Goal: Check status: Check status

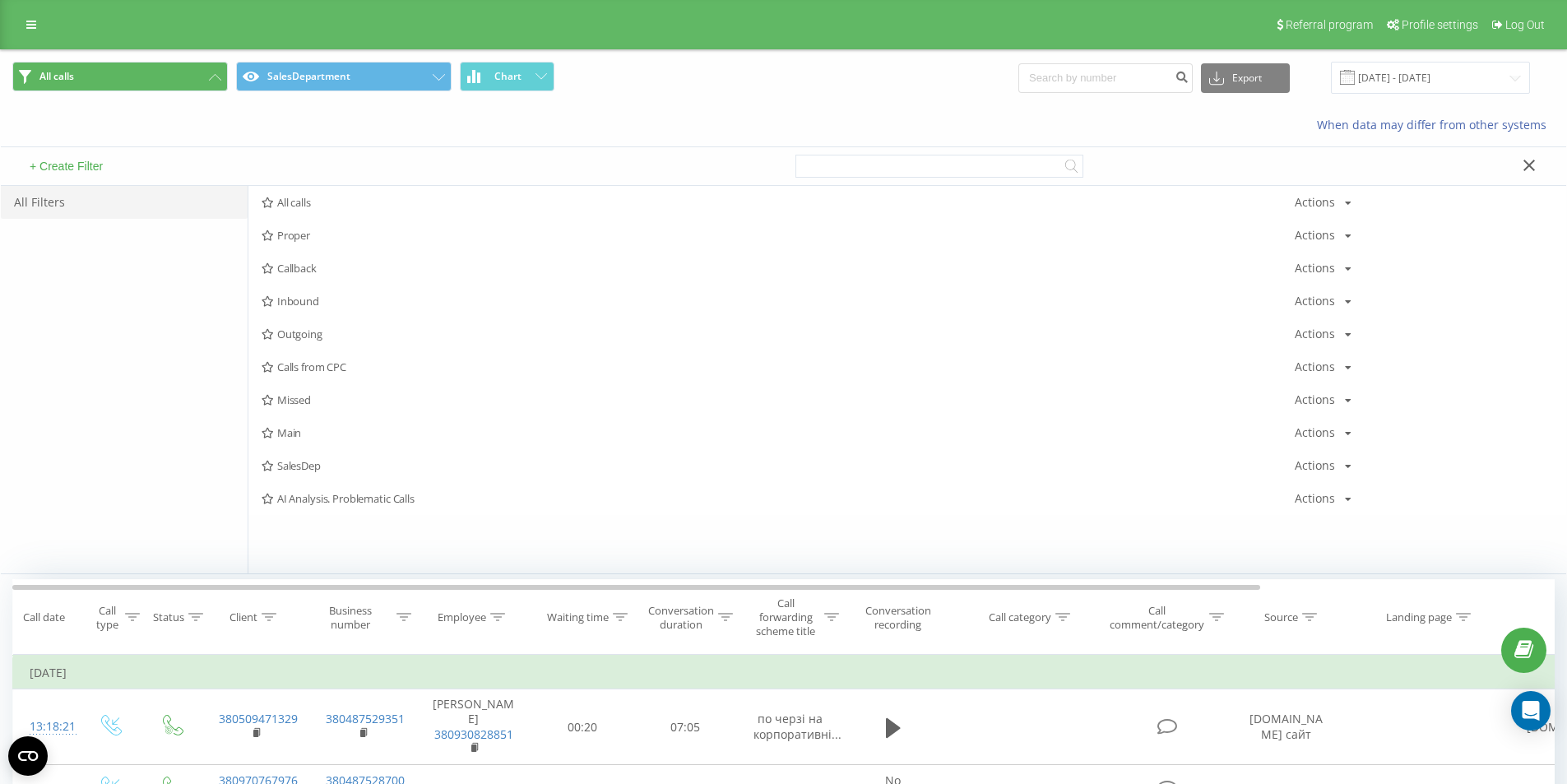
click at [139, 65] on button "All calls" at bounding box center [120, 76] width 216 height 29
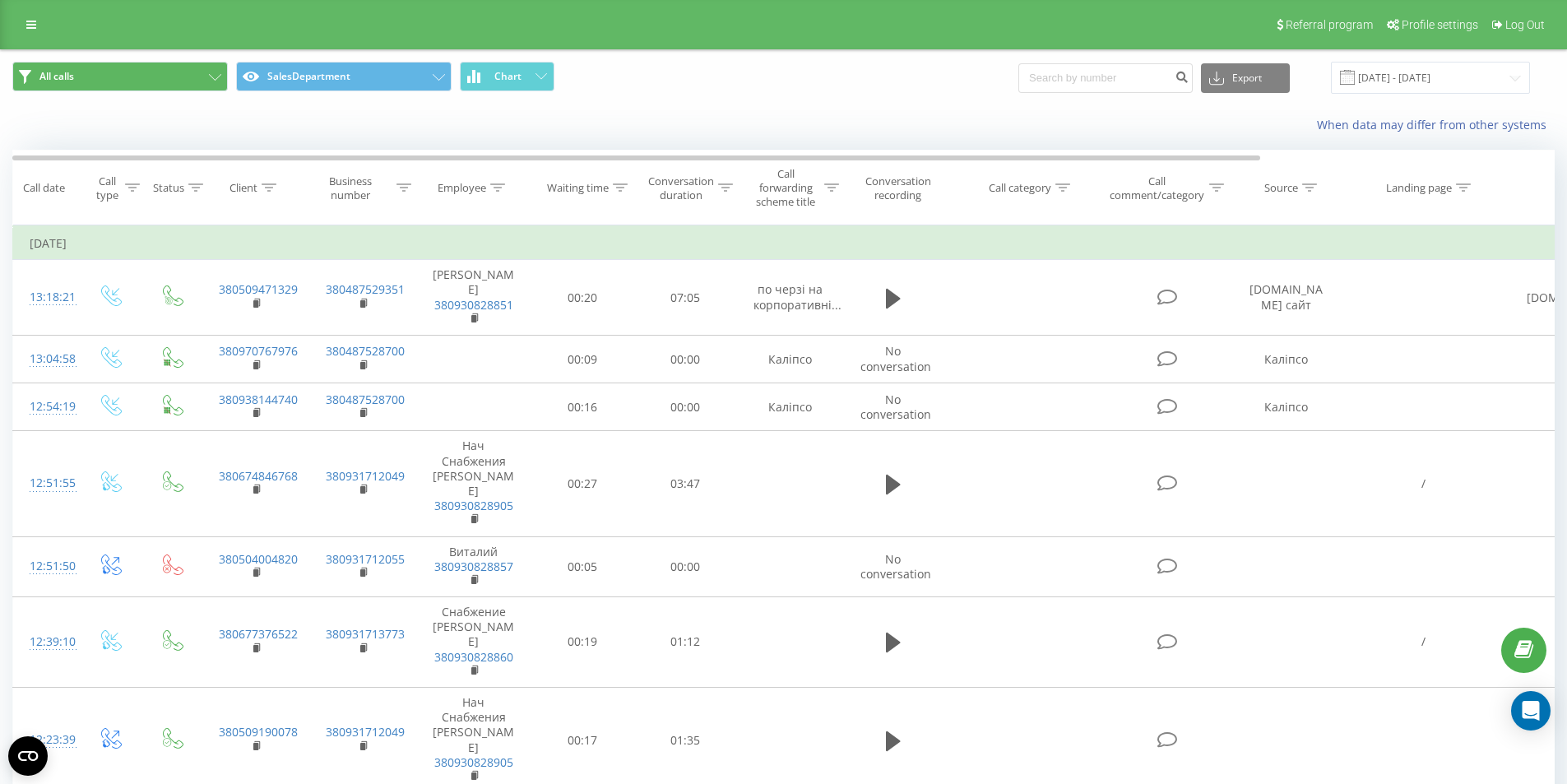
click at [218, 73] on button "All calls" at bounding box center [120, 76] width 216 height 29
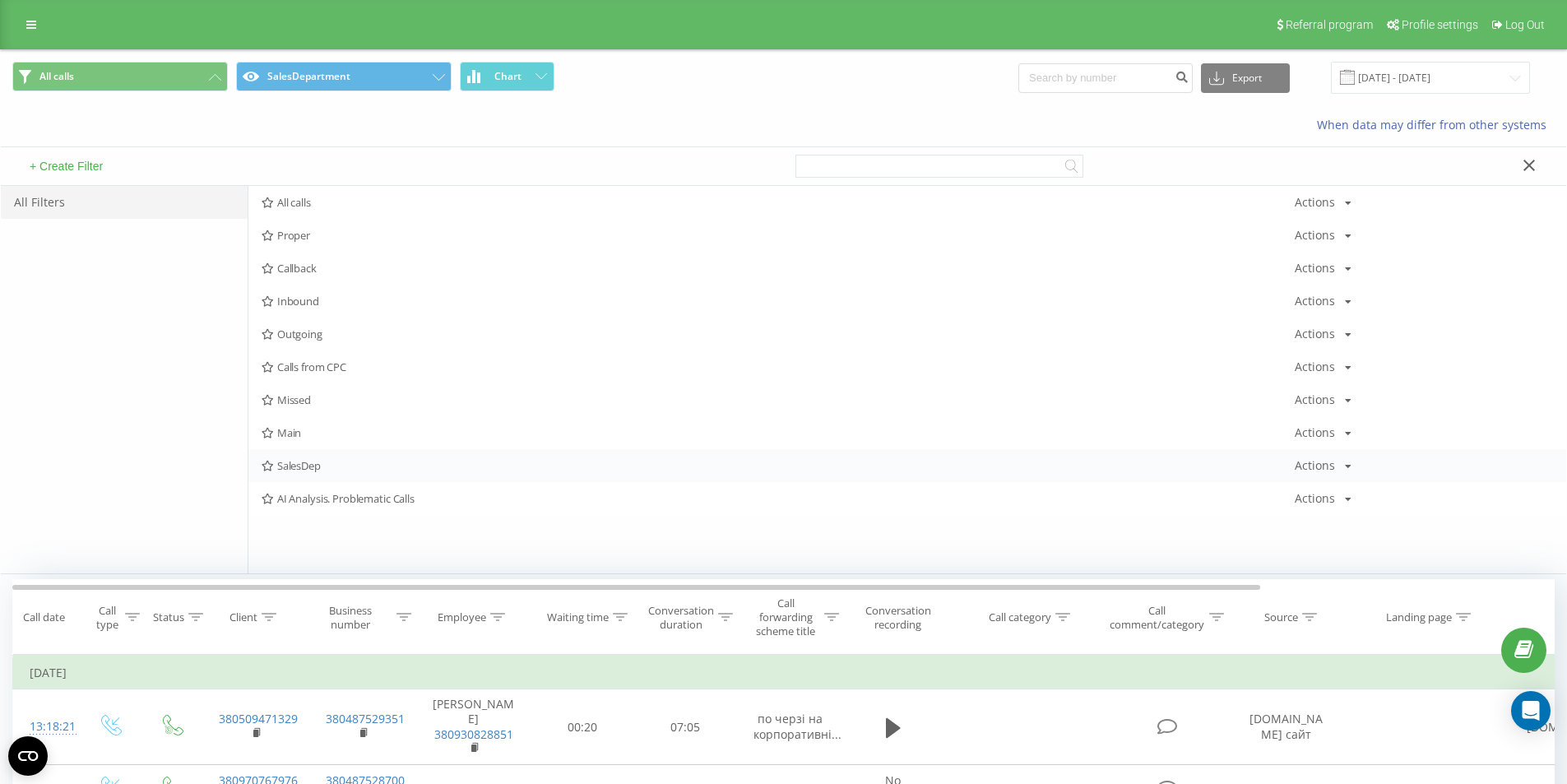
click at [292, 469] on span "SalesDep" at bounding box center [779, 465] width 1033 height 11
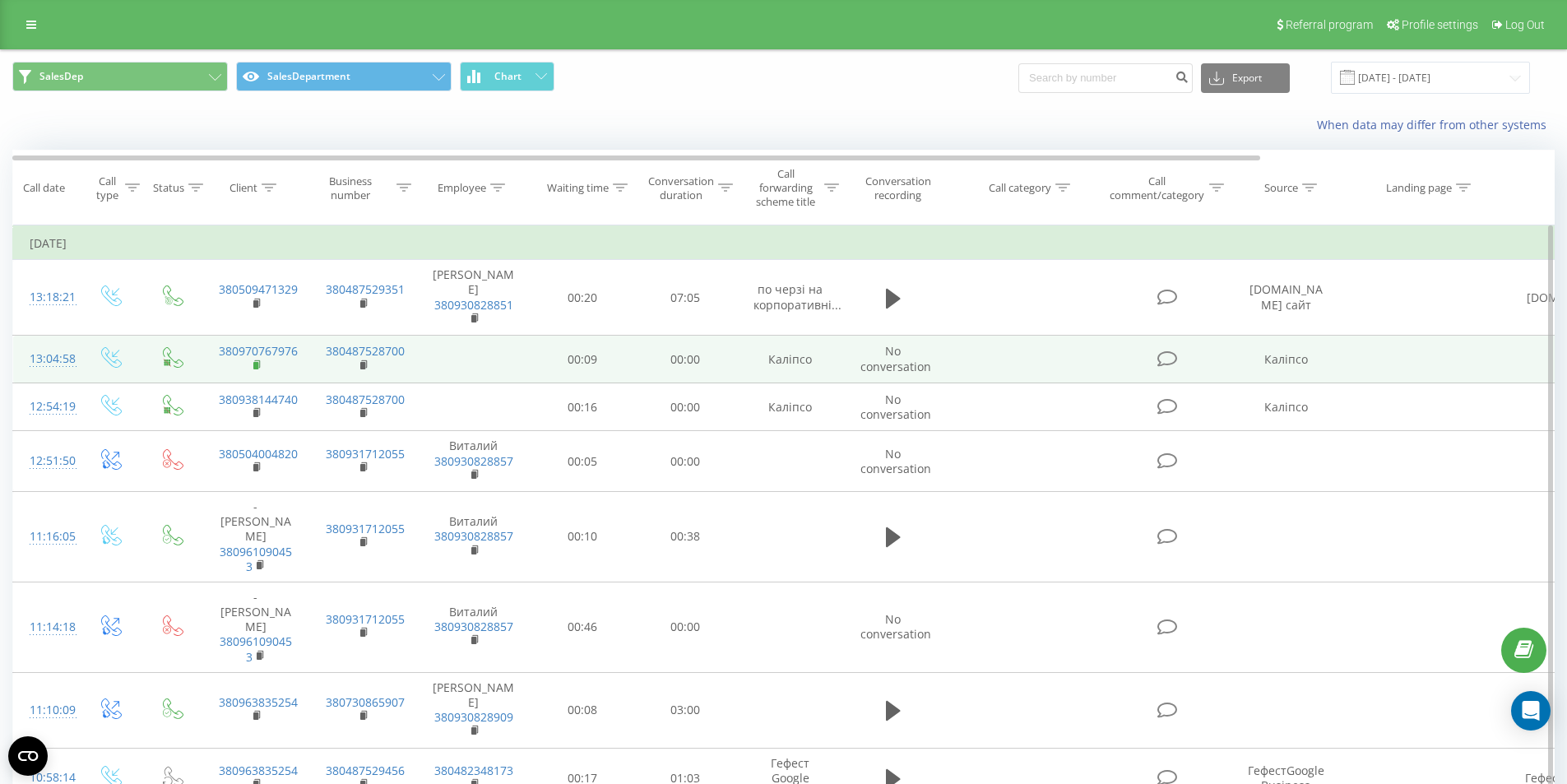
click at [258, 359] on icon at bounding box center [258, 365] width 9 height 11
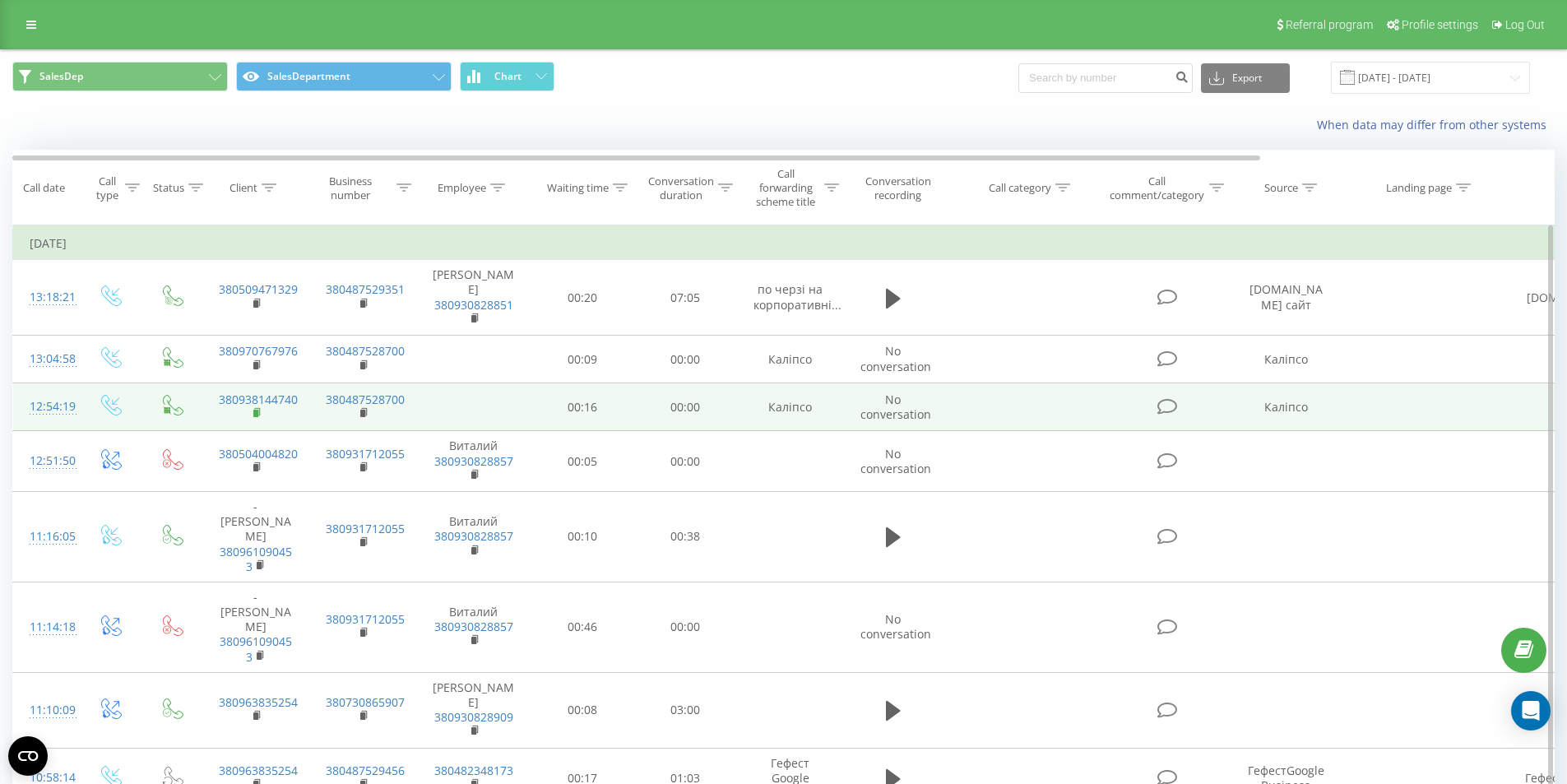
click at [259, 408] on icon at bounding box center [257, 411] width 6 height 8
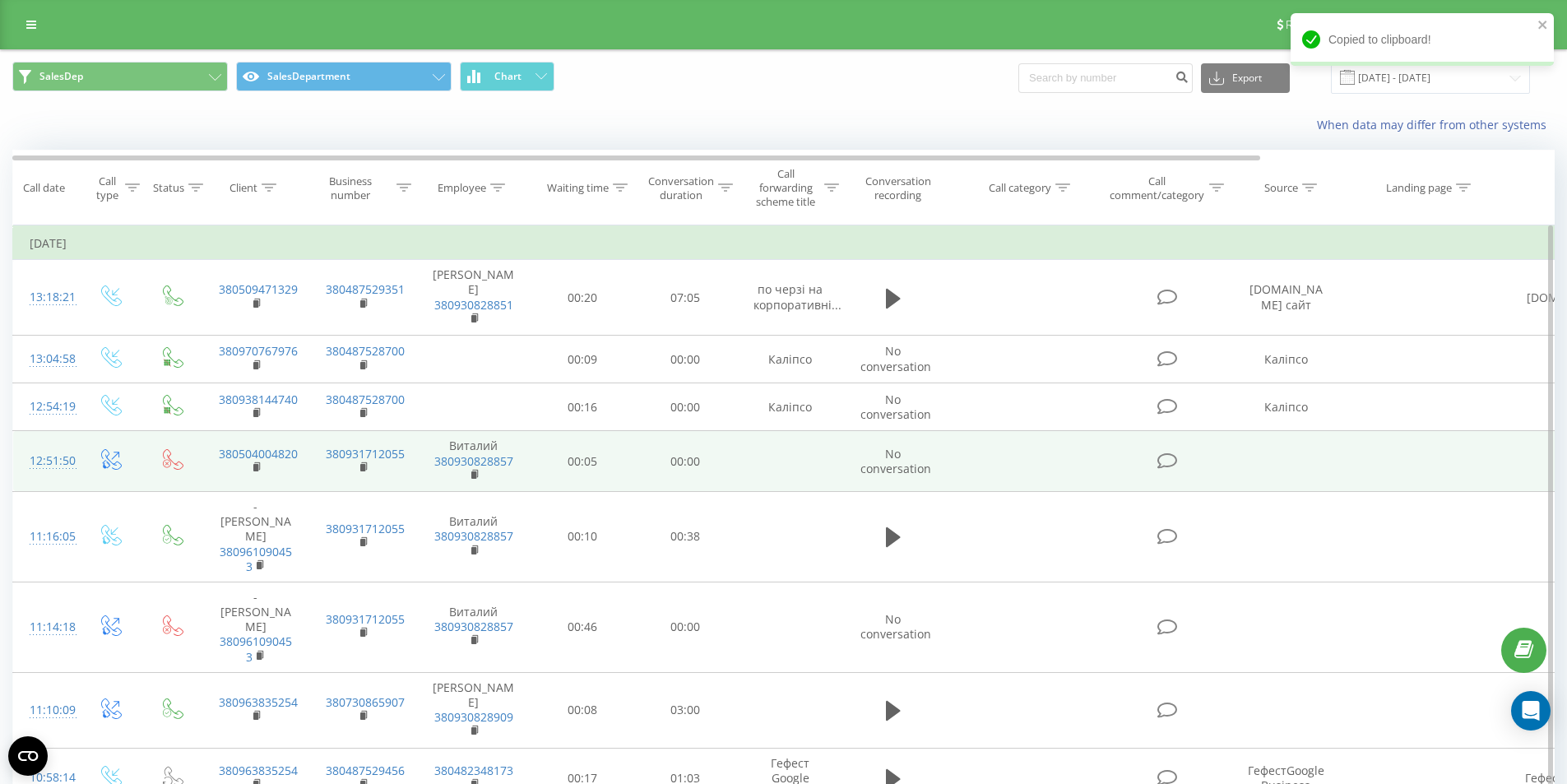
click at [670, 469] on td "00:00" at bounding box center [685, 462] width 103 height 61
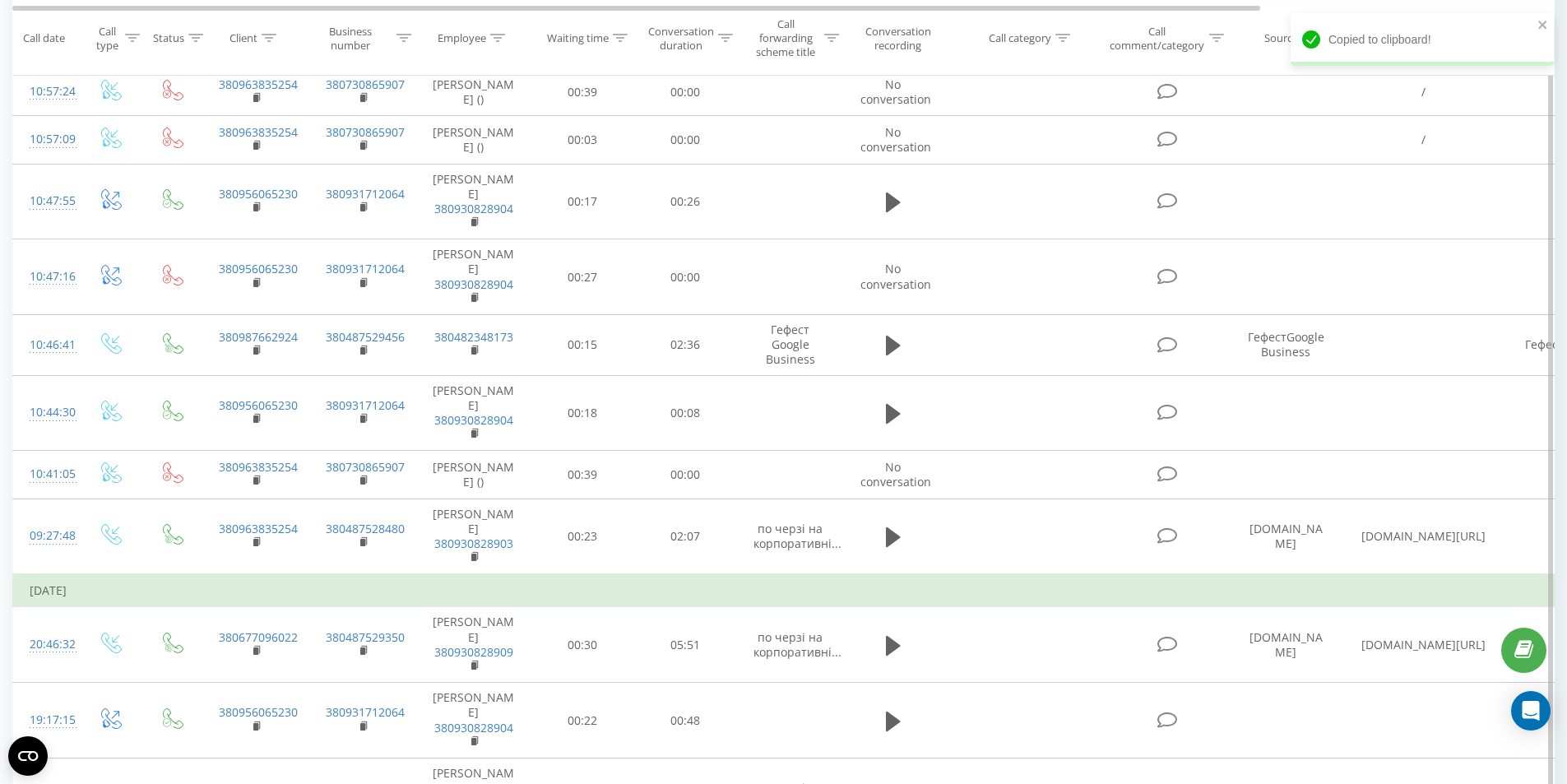
scroll to position [165, 0]
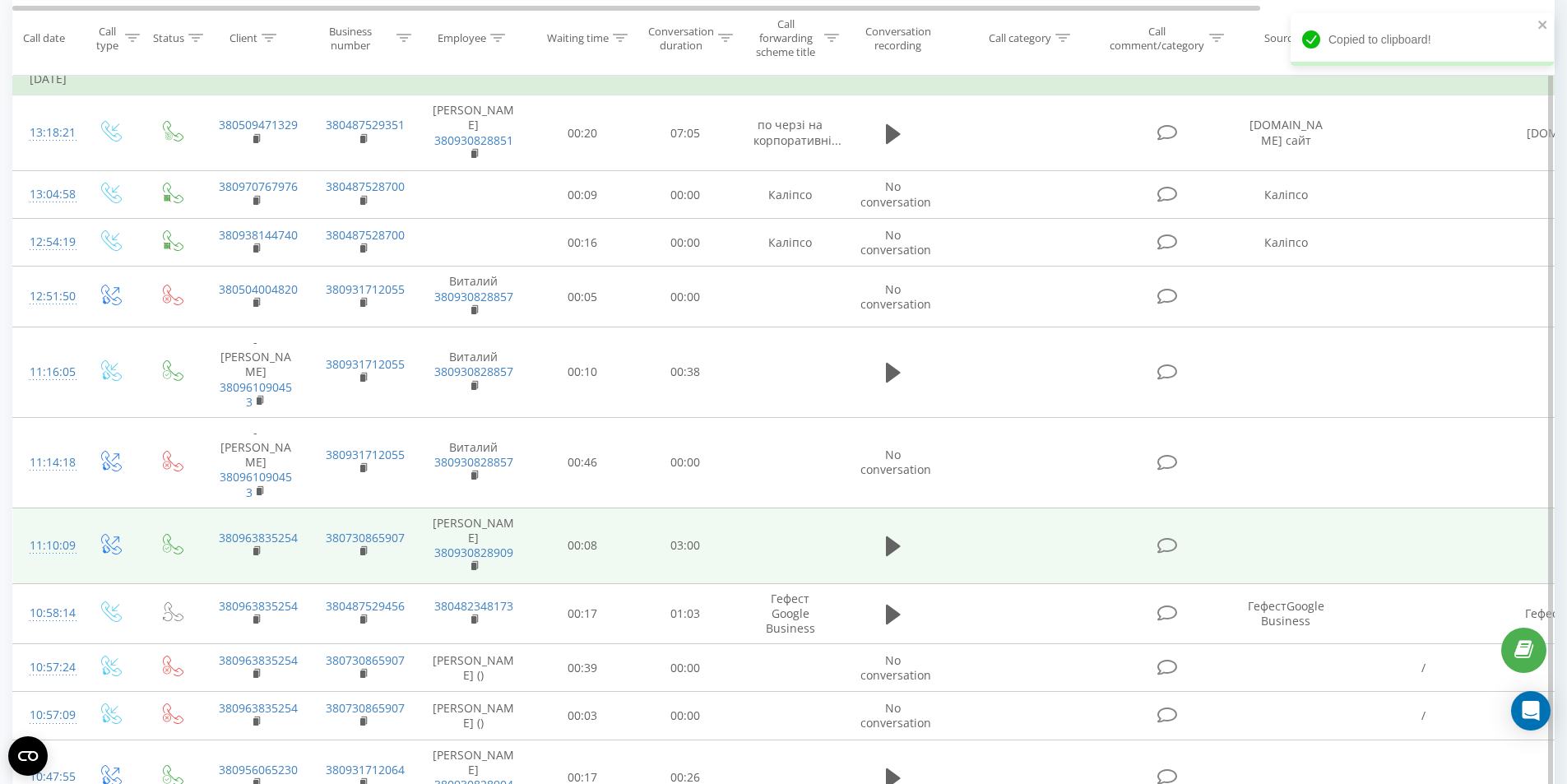
click at [684, 507] on td "03:00" at bounding box center [685, 545] width 103 height 76
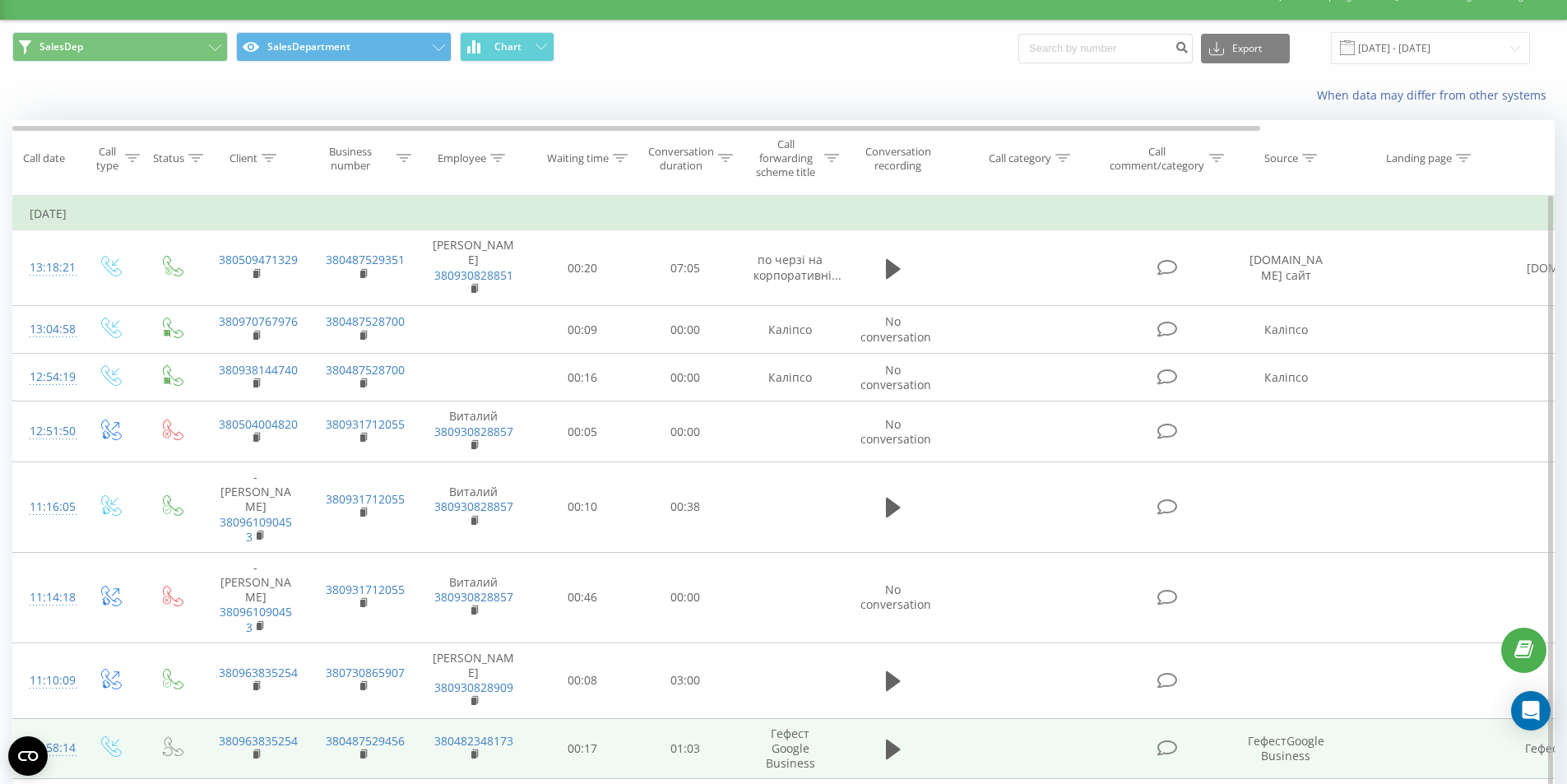
scroll to position [0, 0]
